Goal: Task Accomplishment & Management: Use online tool/utility

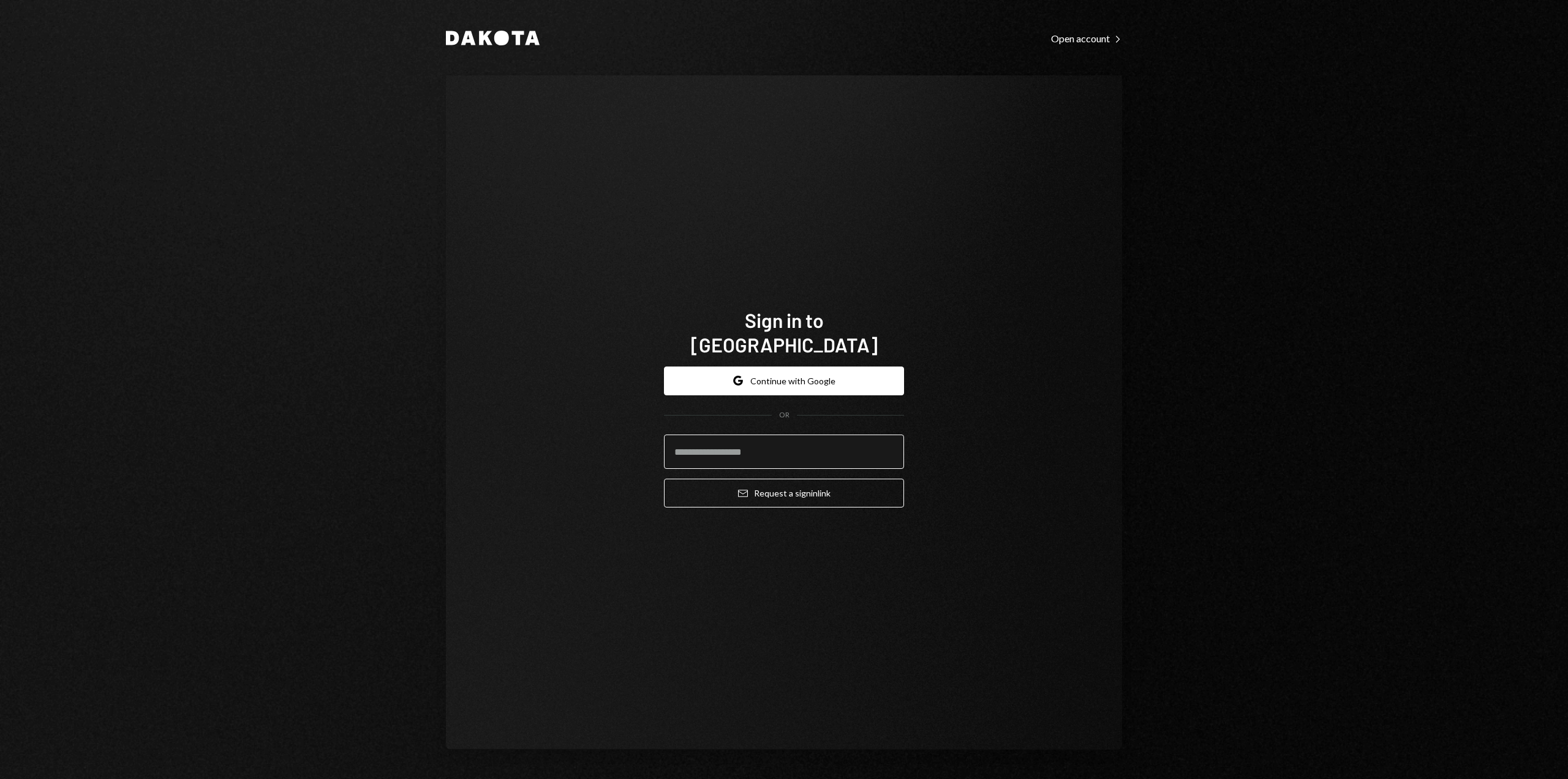
click at [689, 435] on input "email" at bounding box center [784, 452] width 240 height 35
type input "**********"
click at [735, 484] on button "Email Request a sign in link" at bounding box center [784, 493] width 240 height 29
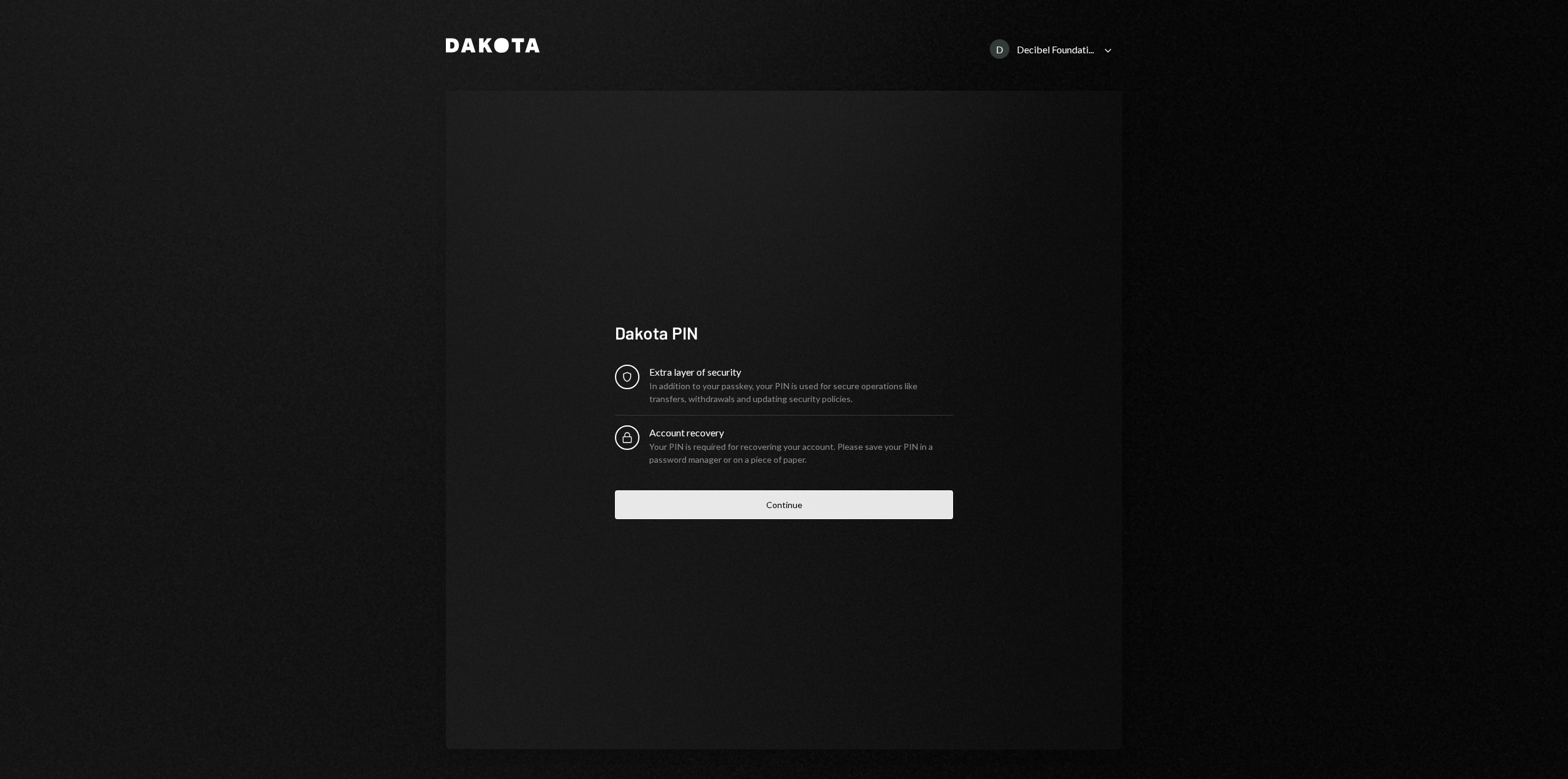
click at [793, 508] on button "Continue" at bounding box center [784, 504] width 339 height 29
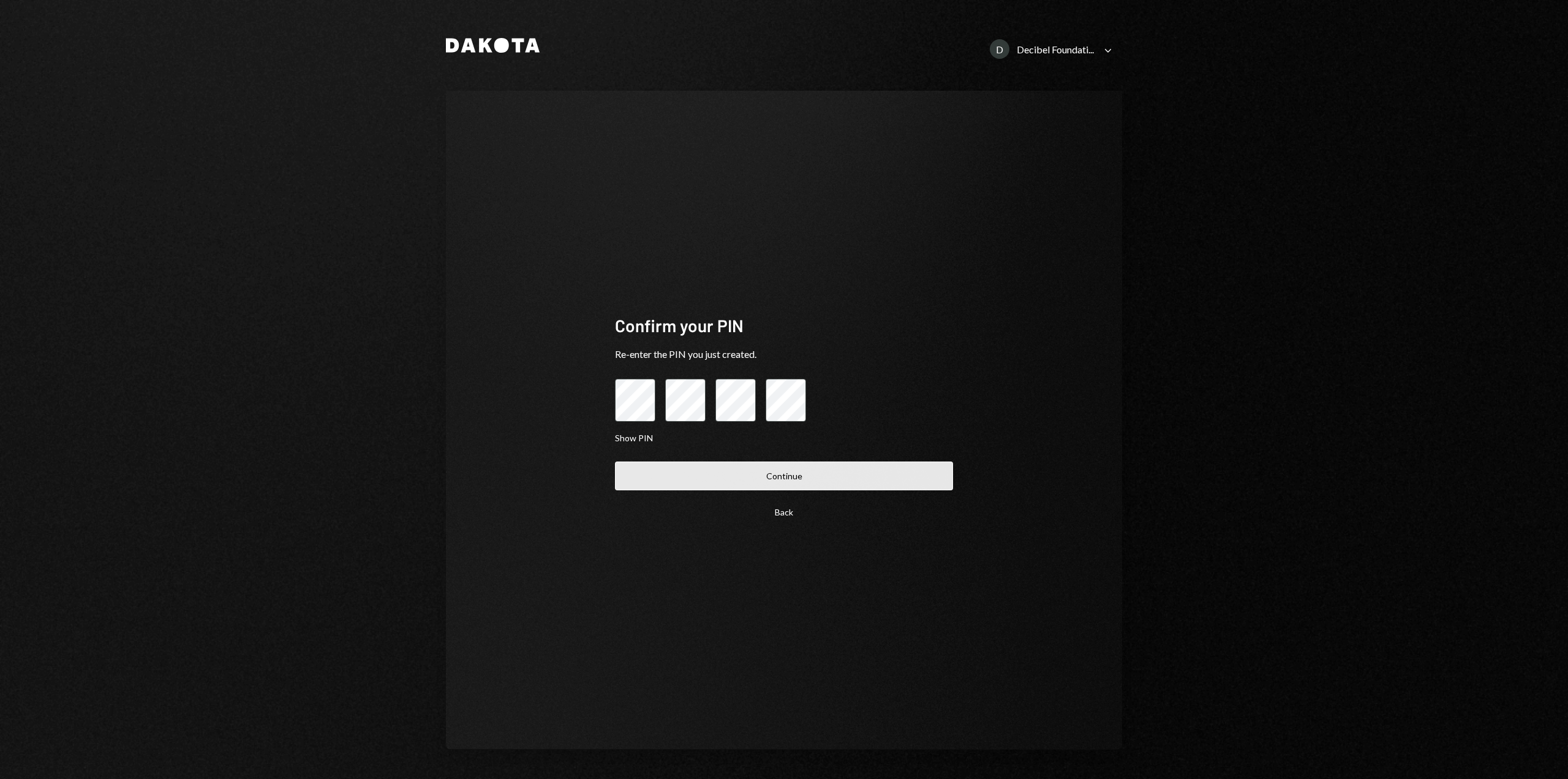
click at [703, 478] on button "Continue" at bounding box center [784, 476] width 339 height 29
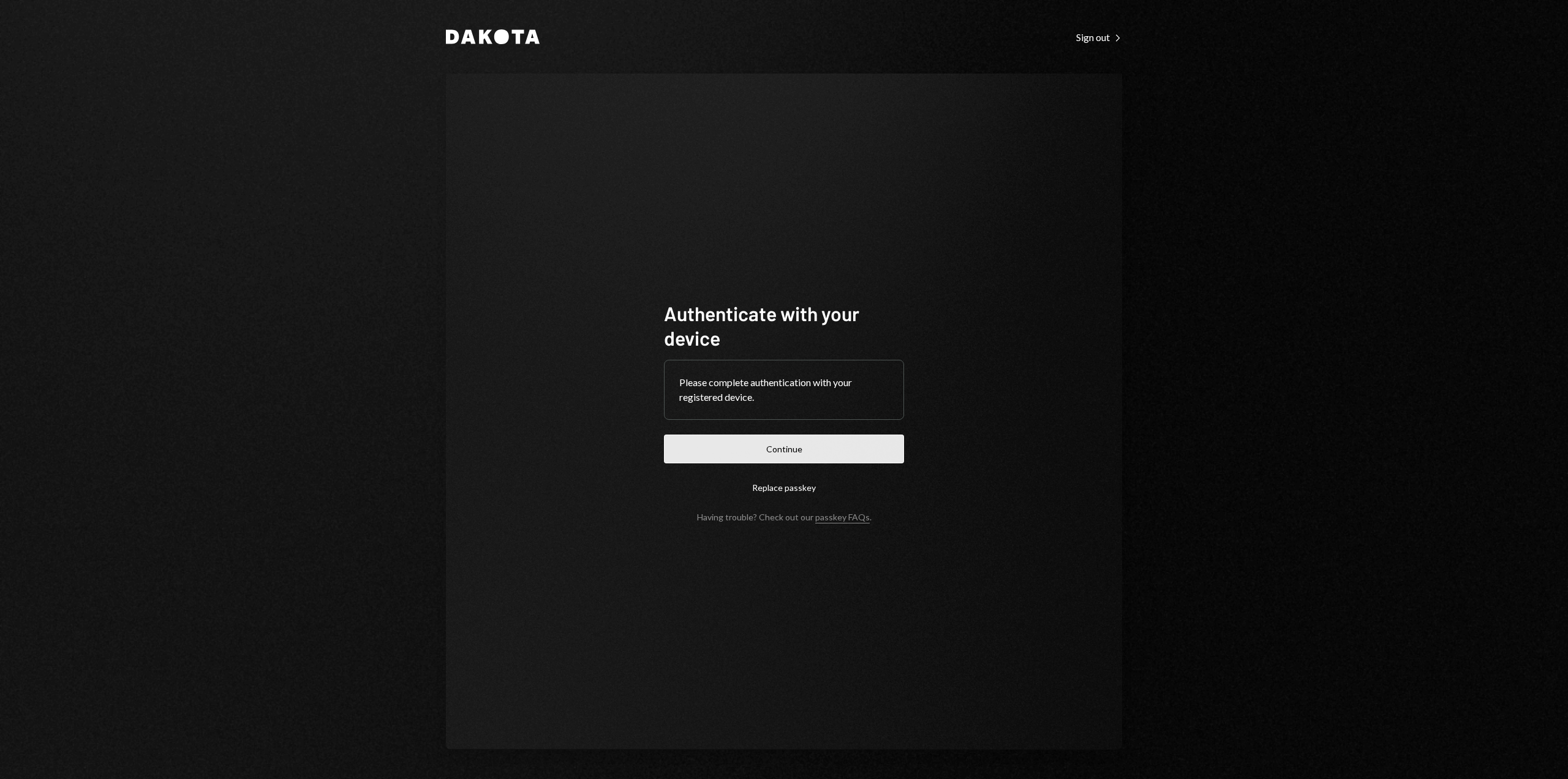
click at [719, 449] on button "Continue" at bounding box center [784, 449] width 240 height 29
